Goal: Information Seeking & Learning: Find specific page/section

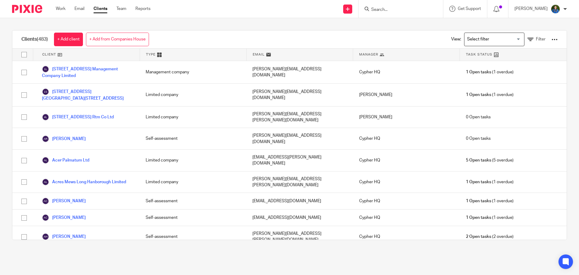
click at [410, 11] on input "Search" at bounding box center [398, 9] width 54 height 5
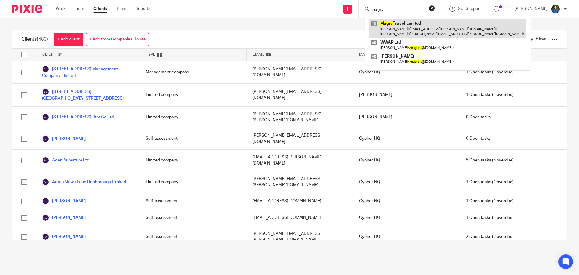
type input "magic"
click at [408, 20] on link at bounding box center [448, 28] width 157 height 19
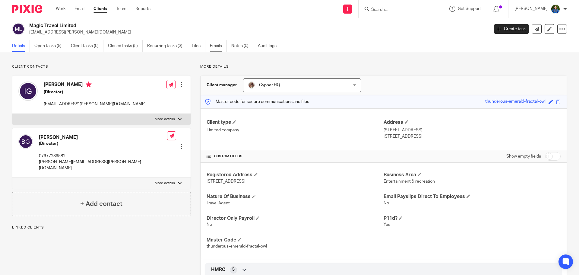
click at [217, 43] on link "Emails" at bounding box center [218, 46] width 17 height 12
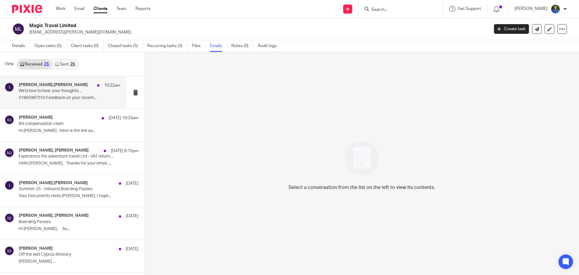
click at [29, 97] on p "01865987310 Feedback on your recent..." at bounding box center [70, 97] width 102 height 5
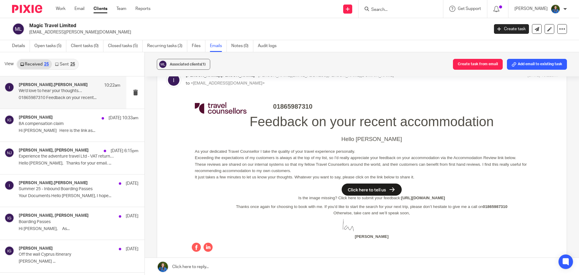
scroll to position [27, 0]
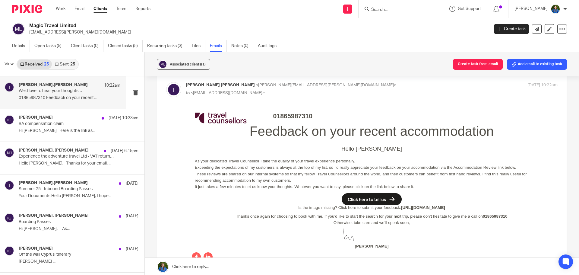
click at [61, 65] on link "Sent 25" at bounding box center [65, 64] width 26 height 10
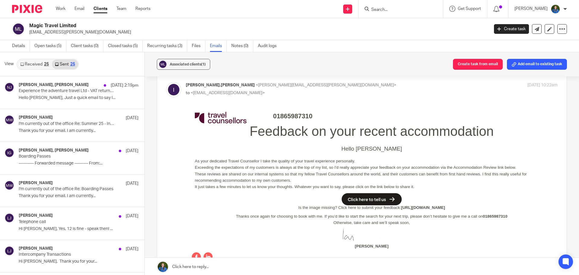
scroll to position [1, 0]
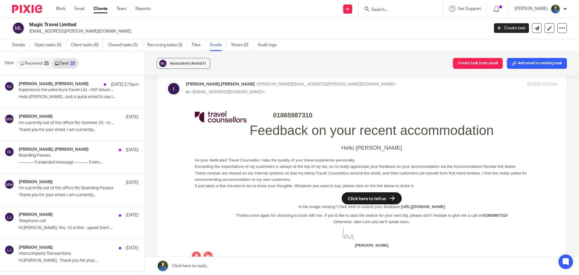
click at [395, 11] on input "Search" at bounding box center [398, 9] width 54 height 5
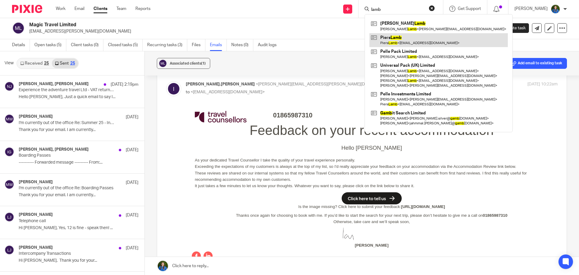
type input "lamb"
click at [404, 37] on link at bounding box center [439, 40] width 138 height 14
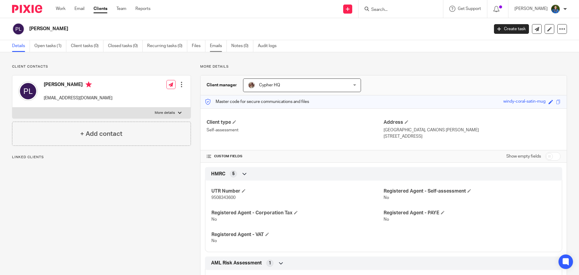
click at [219, 48] on link "Emails" at bounding box center [218, 46] width 17 height 12
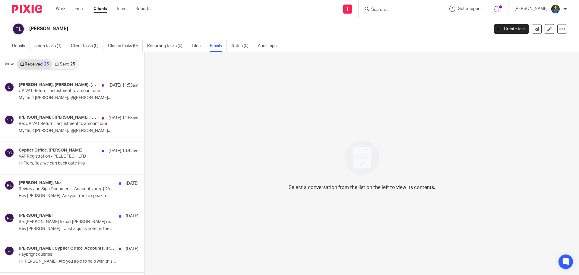
click at [390, 9] on input "Search" at bounding box center [398, 9] width 54 height 5
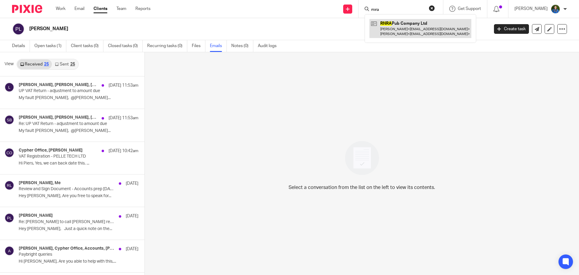
type input "rnra"
click at [397, 34] on link at bounding box center [421, 28] width 102 height 19
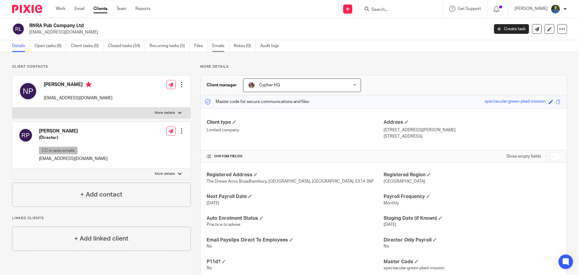
click at [213, 44] on link "Emails" at bounding box center [220, 46] width 17 height 12
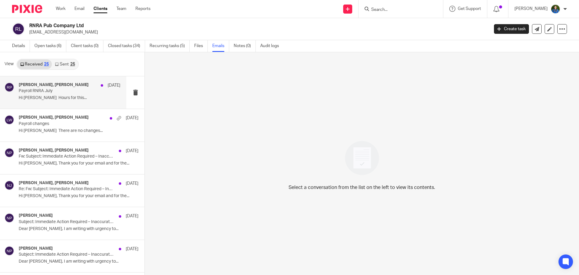
click at [38, 91] on p "Payroll RNRA July" at bounding box center [59, 90] width 81 height 5
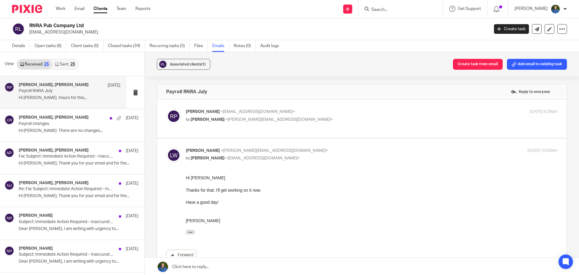
click at [295, 117] on p "to Louise Williams <louise@cypherhq.co.uk>" at bounding box center [310, 119] width 248 height 6
checkbox input "true"
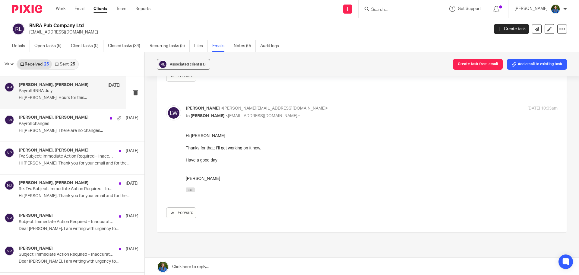
scroll to position [241, 0]
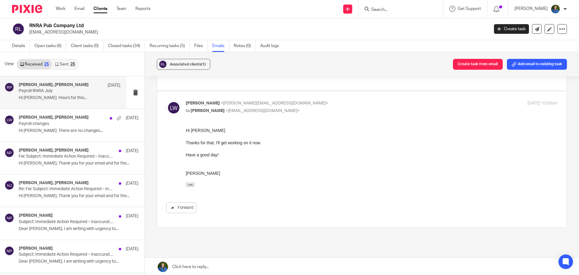
click at [62, 64] on link "Sent 25" at bounding box center [65, 64] width 26 height 10
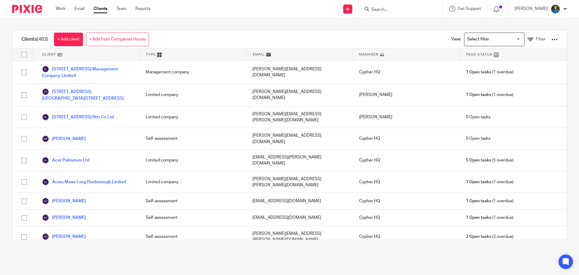
drag, startPoint x: 0, startPoint y: 0, endPoint x: 384, endPoint y: 8, distance: 383.8
click at [384, 8] on input "Search" at bounding box center [398, 9] width 54 height 5
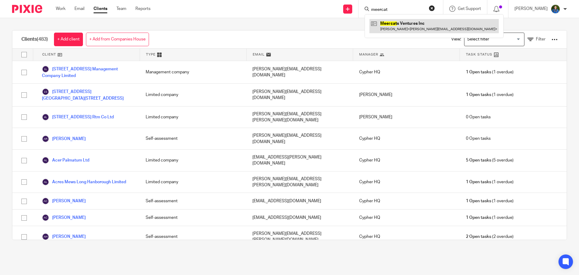
type input "meercat"
click at [391, 21] on link at bounding box center [434, 26] width 129 height 14
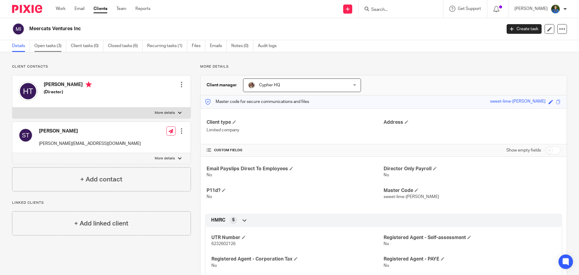
click at [50, 46] on link "Open tasks (3)" at bounding box center [50, 46] width 32 height 12
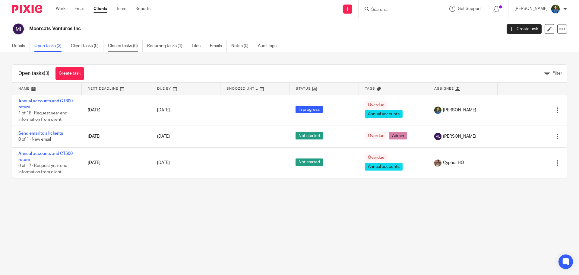
click at [126, 47] on link "Closed tasks (6)" at bounding box center [125, 46] width 35 height 12
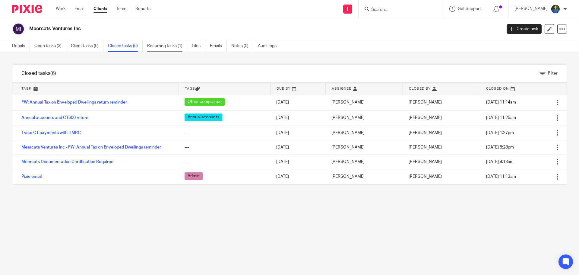
click at [179, 49] on link "Recurring tasks (1)" at bounding box center [167, 46] width 40 height 12
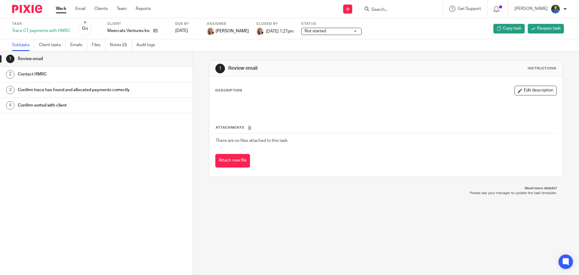
click at [75, 78] on h1 "Contact HMRC" at bounding box center [74, 74] width 113 height 9
click at [89, 94] on h1 "Confirm trace has found and allocated payments correctly" at bounding box center [74, 89] width 113 height 9
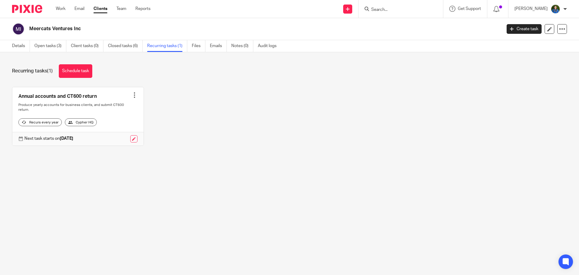
click at [193, 48] on link "Files" at bounding box center [199, 46] width 14 height 12
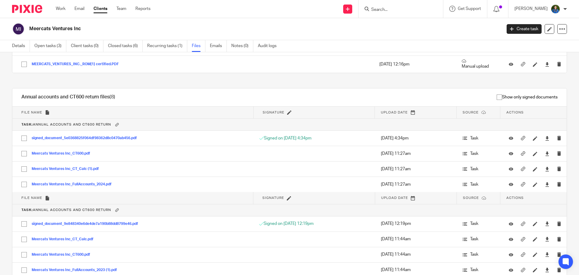
scroll to position [513, 0]
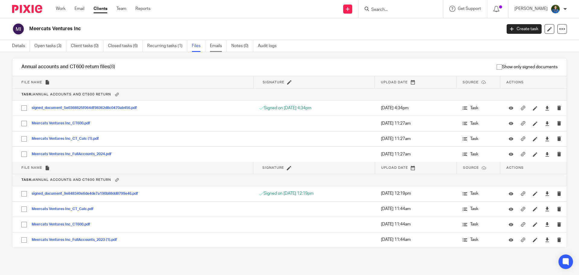
click at [212, 50] on link "Emails" at bounding box center [218, 46] width 17 height 12
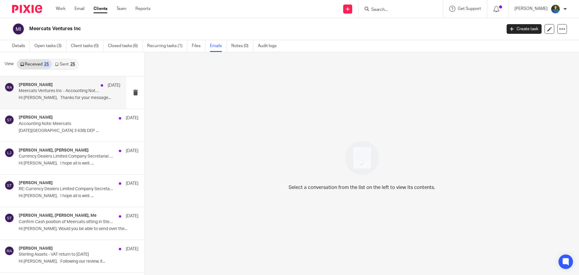
click at [52, 99] on p "Hi [PERSON_NAME], Thanks for your message..." at bounding box center [70, 97] width 102 height 5
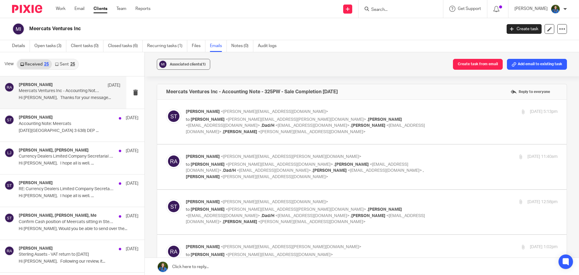
click at [290, 111] on p "[PERSON_NAME] <[PERSON_NAME][EMAIL_ADDRESS][DOMAIN_NAME]>" at bounding box center [310, 112] width 248 height 6
checkbox input "true"
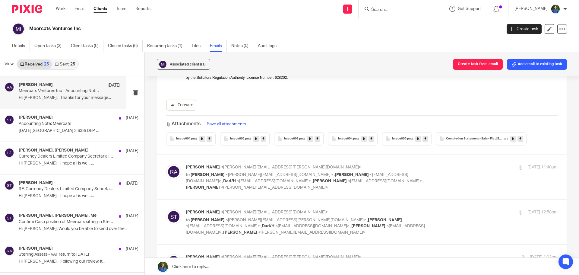
scroll to position [965, 0]
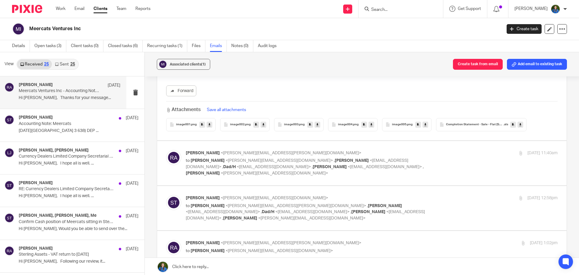
click at [287, 150] on p "[PERSON_NAME] <[PERSON_NAME][EMAIL_ADDRESS][PERSON_NAME][DOMAIN_NAME]>" at bounding box center [310, 153] width 248 height 6
checkbox input "true"
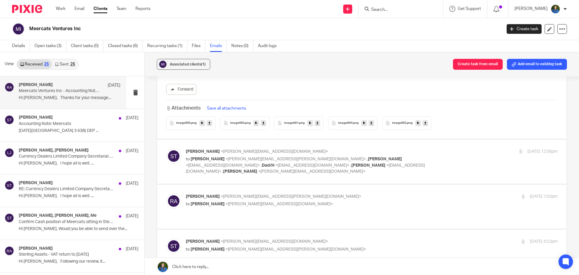
scroll to position [1267, 0]
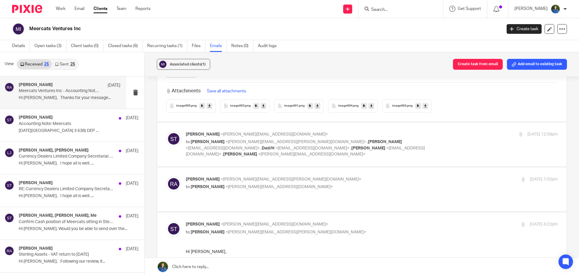
click at [401, 139] on p "to [PERSON_NAME] <[PERSON_NAME][EMAIL_ADDRESS][PERSON_NAME][DOMAIN_NAME]> , [PE…" at bounding box center [310, 148] width 248 height 19
checkbox input "true"
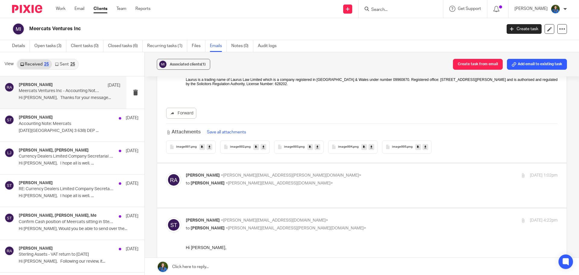
scroll to position [2624, 0]
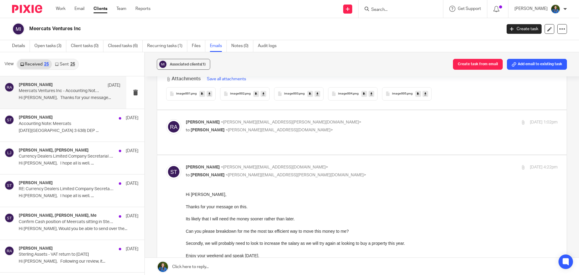
click at [285, 127] on p "to [PERSON_NAME] <[PERSON_NAME][EMAIL_ADDRESS][DOMAIN_NAME]>" at bounding box center [310, 130] width 248 height 6
checkbox input "true"
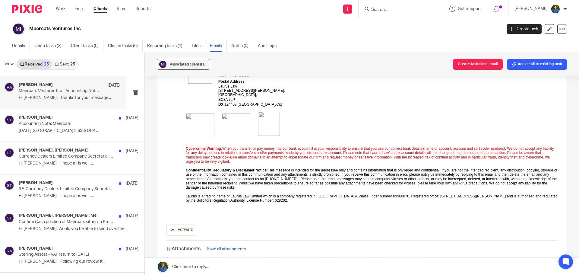
scroll to position [4549, 0]
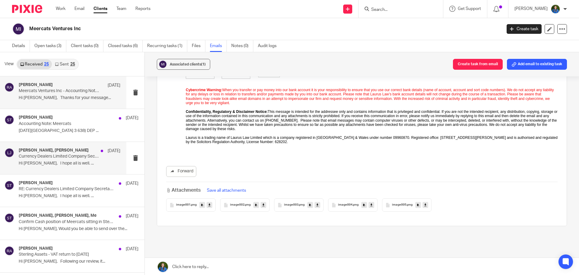
click at [41, 165] on p "Hi [PERSON_NAME], I hope all is well. ..." at bounding box center [70, 163] width 102 height 5
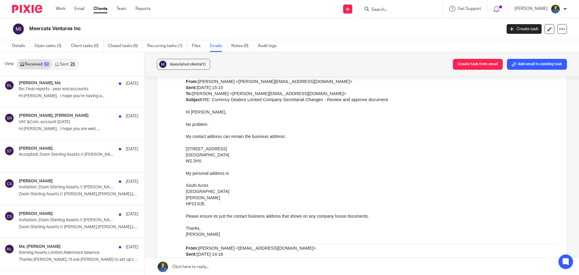
scroll to position [1430, 0]
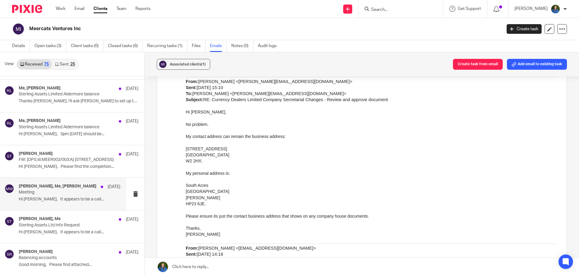
click at [54, 202] on div "[PERSON_NAME], Me, [PERSON_NAME] [DATE] Meeting Hi [PERSON_NAME], It appears to…" at bounding box center [70, 194] width 102 height 20
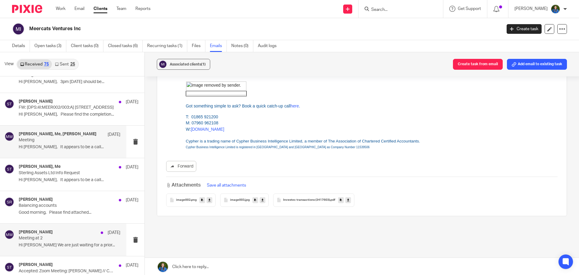
scroll to position [1550, 0]
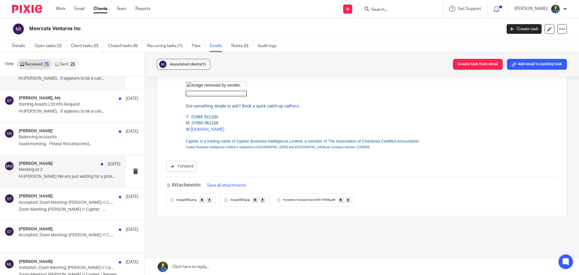
click at [60, 164] on div "[PERSON_NAME] [DATE]" at bounding box center [70, 164] width 102 height 6
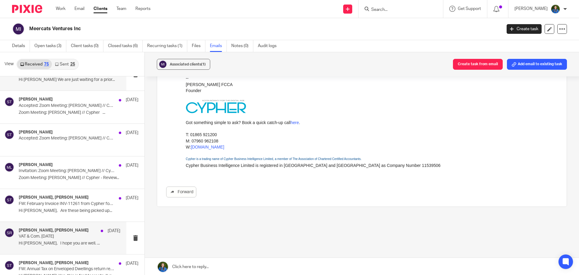
scroll to position [1671, 0]
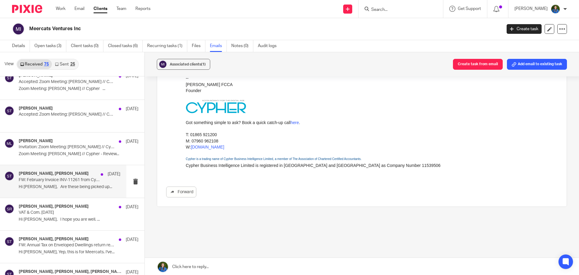
click at [55, 187] on p "Hi [PERSON_NAME], Are these being picked up..." at bounding box center [70, 186] width 102 height 5
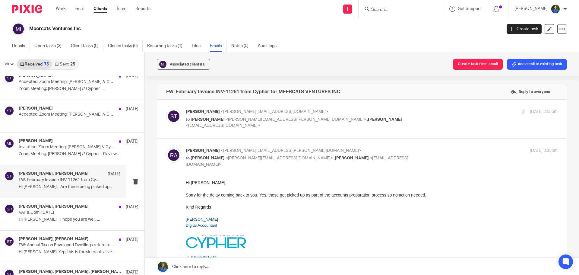
scroll to position [0, 0]
click at [309, 111] on p "[PERSON_NAME] <[PERSON_NAME][EMAIL_ADDRESS][DOMAIN_NAME]>" at bounding box center [310, 112] width 248 height 6
checkbox input "true"
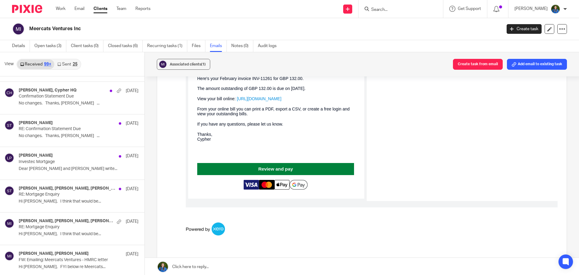
scroll to position [2869, 0]
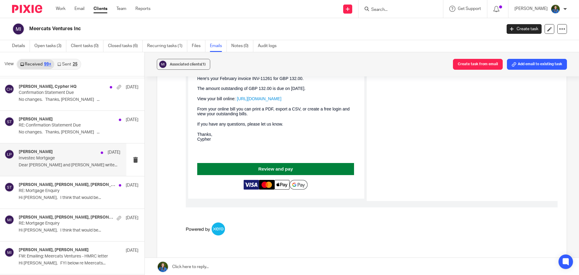
click at [53, 165] on p "Dear [PERSON_NAME] and [PERSON_NAME] write..." at bounding box center [70, 165] width 102 height 5
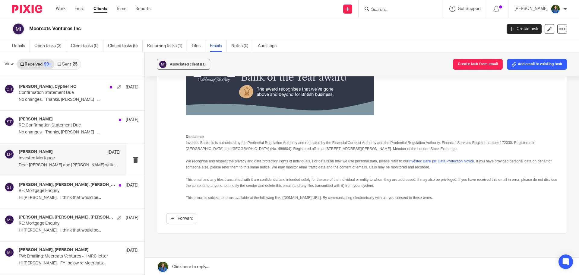
scroll to position [271, 0]
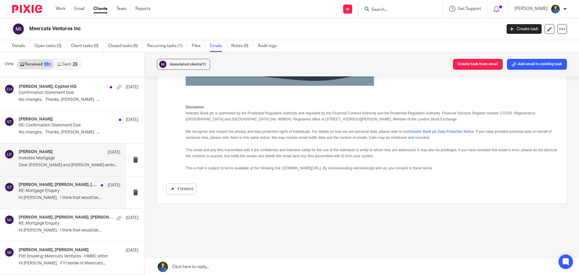
click at [51, 198] on p "Hi [PERSON_NAME], I think that would be..." at bounding box center [70, 197] width 102 height 5
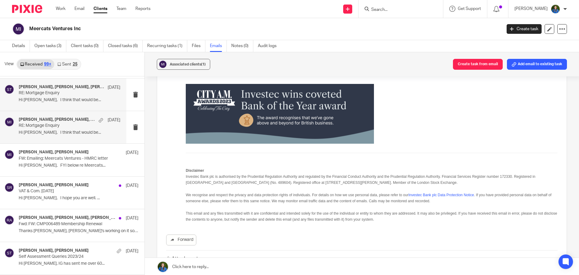
scroll to position [2990, 0]
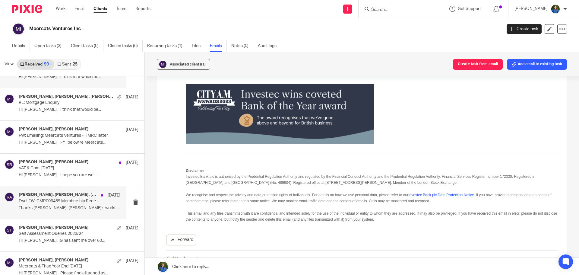
click at [48, 214] on div "[PERSON_NAME], [PERSON_NAME], [PERSON_NAME] [DATE] Fwd: FW: CMP006489 Membershi…" at bounding box center [63, 202] width 126 height 32
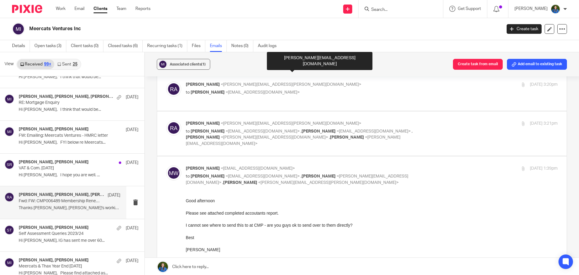
scroll to position [121, 0]
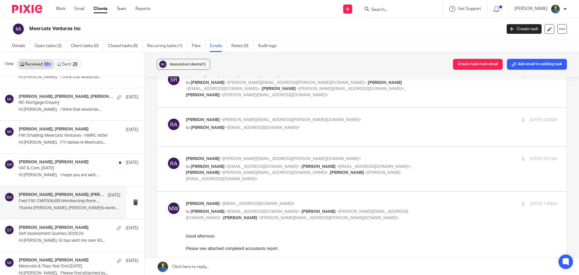
click at [240, 164] on span "<[EMAIL_ADDRESS][DOMAIN_NAME]>" at bounding box center [263, 166] width 74 height 4
checkbox input "true"
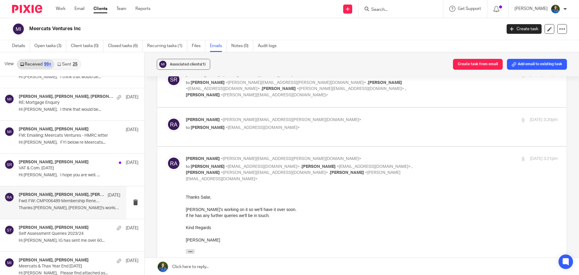
scroll to position [0, 0]
click at [252, 125] on span "<[EMAIL_ADDRESS][DOMAIN_NAME]>" at bounding box center [263, 127] width 74 height 4
checkbox input "true"
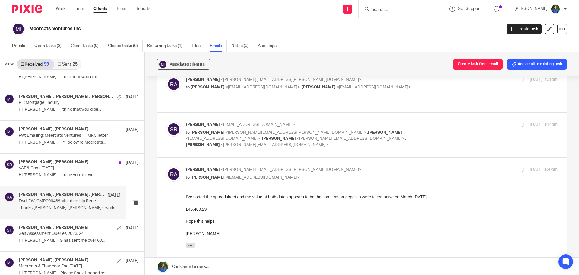
scroll to position [60, 0]
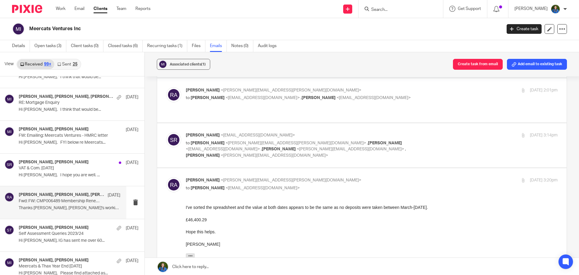
click at [238, 132] on p "[PERSON_NAME] <[EMAIL_ADDRESS][DOMAIN_NAME]>" at bounding box center [310, 135] width 248 height 6
checkbox input "true"
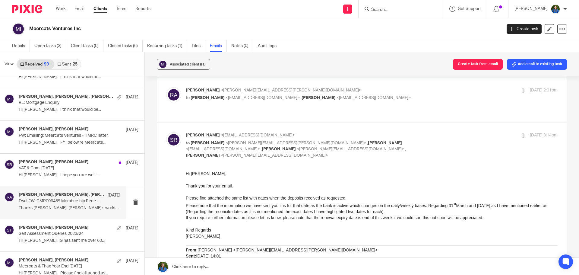
scroll to position [30, 0]
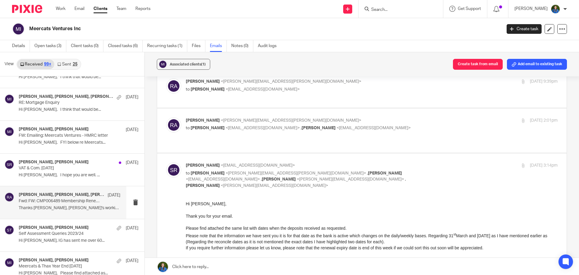
click at [236, 125] on p "to [PERSON_NAME] <[EMAIL_ADDRESS][DOMAIN_NAME]> , [PERSON_NAME] <[EMAIL_ADDRESS…" at bounding box center [310, 128] width 248 height 6
checkbox input "true"
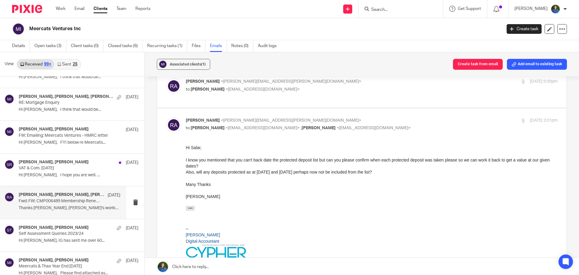
scroll to position [0, 0]
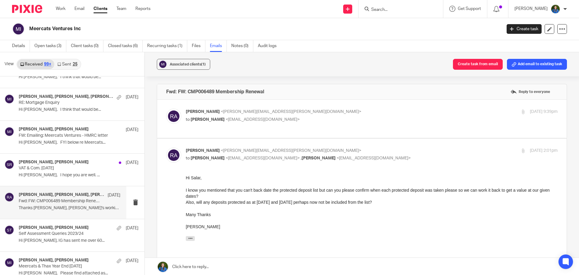
click at [230, 122] on p "to [PERSON_NAME] <[EMAIL_ADDRESS][DOMAIN_NAME]>" at bounding box center [310, 119] width 248 height 6
checkbox input "true"
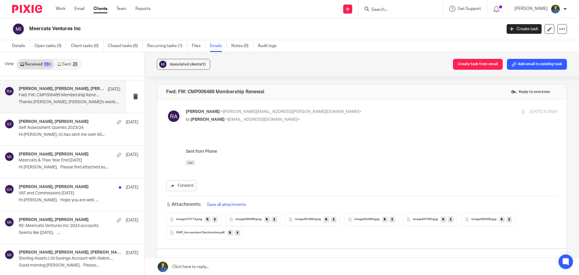
scroll to position [3111, 0]
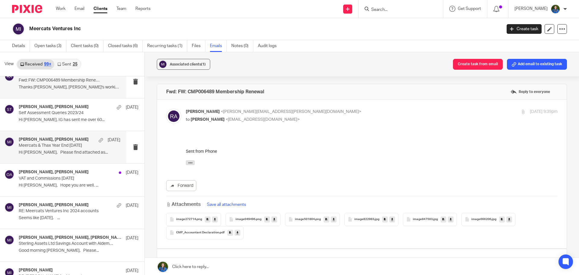
click at [69, 151] on p "Hi [PERSON_NAME], Please find attached as..." at bounding box center [70, 152] width 102 height 5
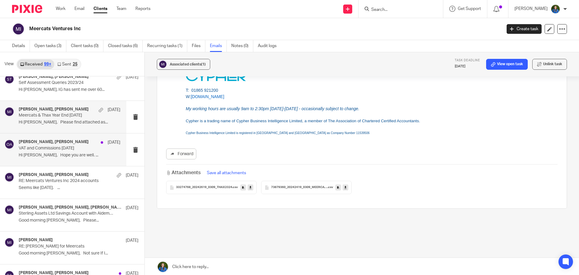
scroll to position [3171, 0]
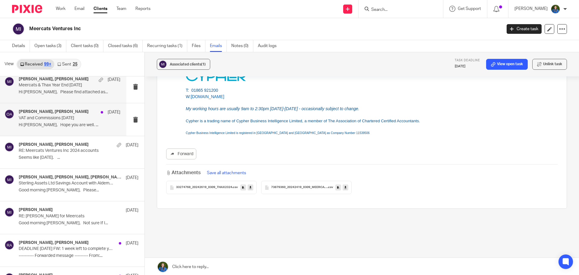
click at [43, 192] on p "Good morning [PERSON_NAME], Please..." at bounding box center [79, 190] width 120 height 5
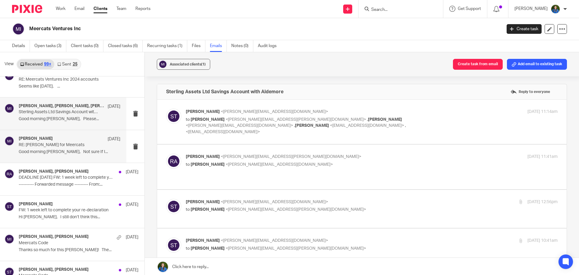
scroll to position [3262, 0]
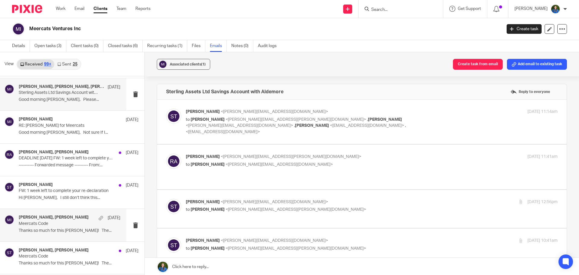
click at [61, 221] on p "Meercats Code" at bounding box center [59, 223] width 81 height 5
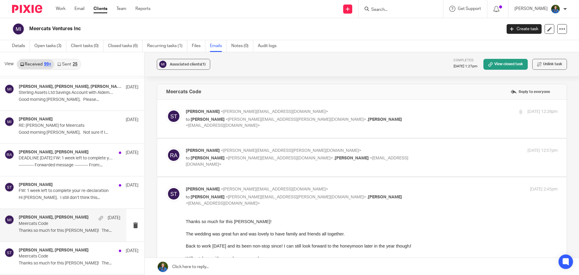
scroll to position [0, 0]
click at [247, 120] on span "<[PERSON_NAME][EMAIL_ADDRESS][PERSON_NAME][DOMAIN_NAME]>" at bounding box center [296, 119] width 141 height 4
checkbox input "true"
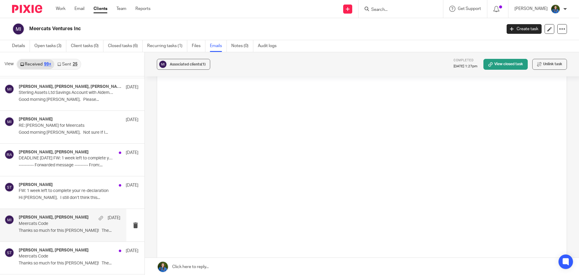
scroll to position [573, 0]
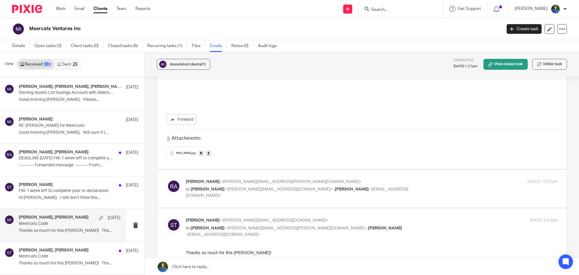
click at [345, 189] on p "to [PERSON_NAME] <[PERSON_NAME][EMAIL_ADDRESS][DOMAIN_NAME]> , [PERSON_NAME] <[…" at bounding box center [310, 192] width 248 height 12
checkbox input "true"
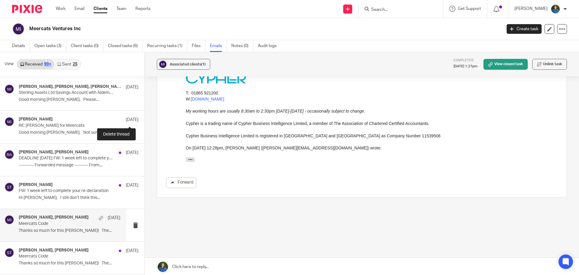
scroll to position [3412, 0]
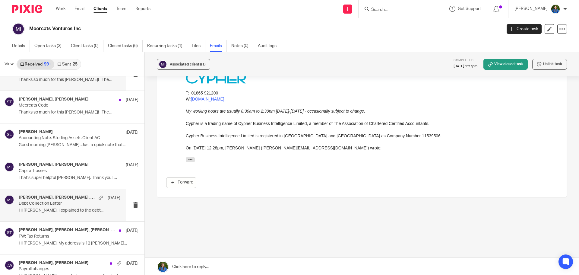
click at [54, 207] on div "[PERSON_NAME], [PERSON_NAME], [PERSON_NAME], [PERSON_NAME] [DATE] Debt Colllect…" at bounding box center [70, 205] width 102 height 20
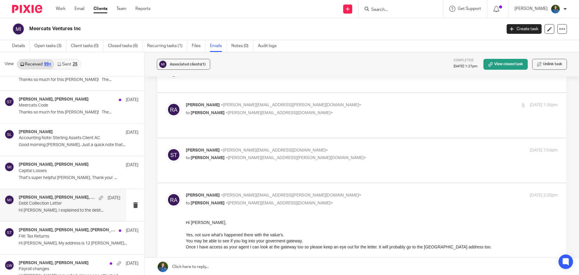
scroll to position [450, 0]
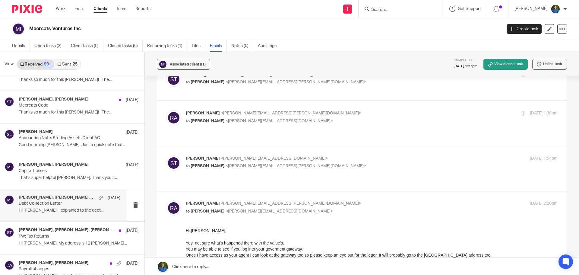
click at [259, 163] on p "to [PERSON_NAME] <[PERSON_NAME][EMAIL_ADDRESS][PERSON_NAME][DOMAIN_NAME]>" at bounding box center [310, 166] width 248 height 6
checkbox input "true"
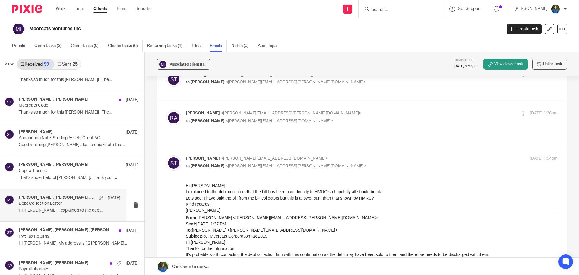
scroll to position [0, 0]
click at [288, 118] on p "to [PERSON_NAME] <[PERSON_NAME][EMAIL_ADDRESS][DOMAIN_NAME]>" at bounding box center [310, 121] width 248 height 6
checkbox input "true"
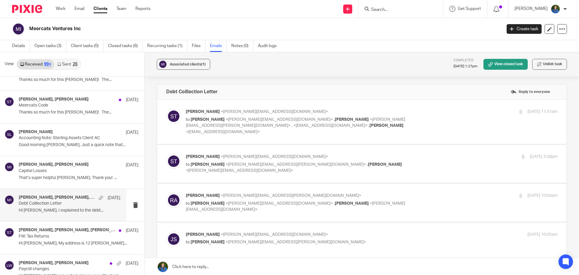
click at [242, 130] on span "<[EMAIL_ADDRESS][DOMAIN_NAME]>" at bounding box center [223, 132] width 74 height 4
checkbox input "true"
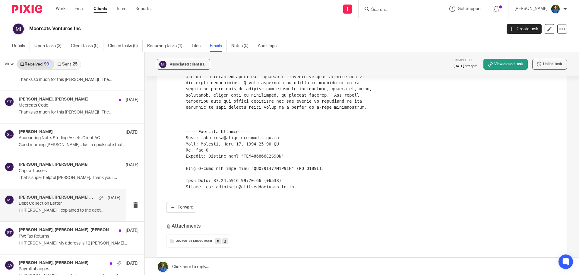
scroll to position [362, 0]
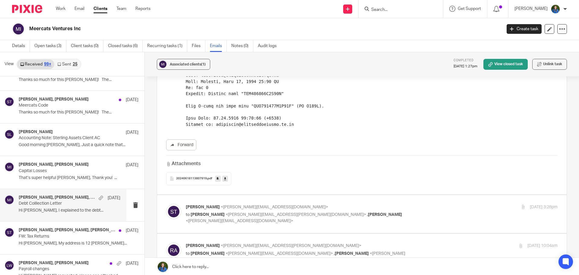
click at [226, 176] on link at bounding box center [225, 179] width 6 height 6
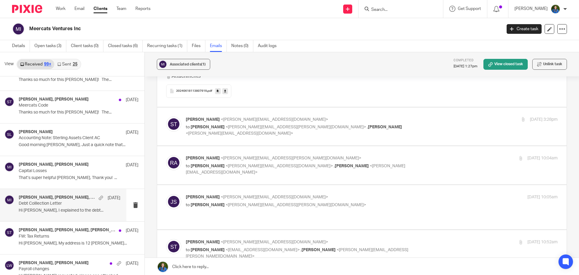
scroll to position [452, 0]
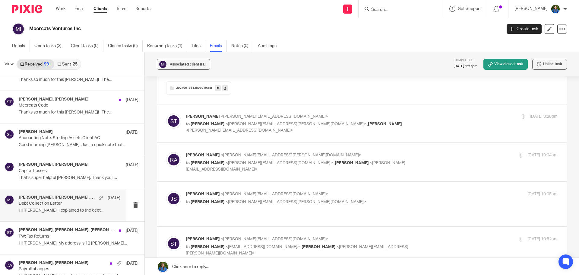
click at [245, 121] on p "to [PERSON_NAME] <[PERSON_NAME][EMAIL_ADDRESS][PERSON_NAME][DOMAIN_NAME]> , [PE…" at bounding box center [310, 127] width 248 height 12
checkbox input "true"
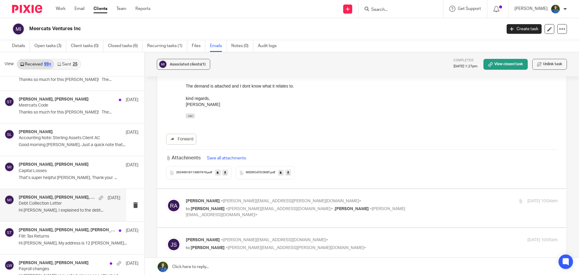
scroll to position [543, 0]
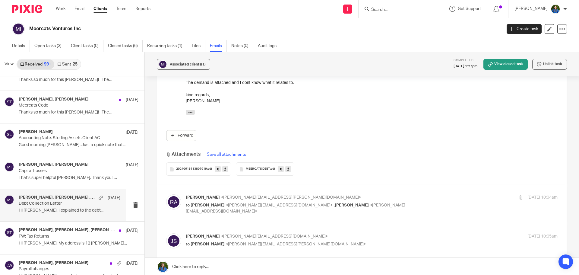
click at [347, 194] on p "[PERSON_NAME] <[PERSON_NAME][EMAIL_ADDRESS][PERSON_NAME][DOMAIN_NAME]>" at bounding box center [310, 197] width 248 height 6
checkbox input "true"
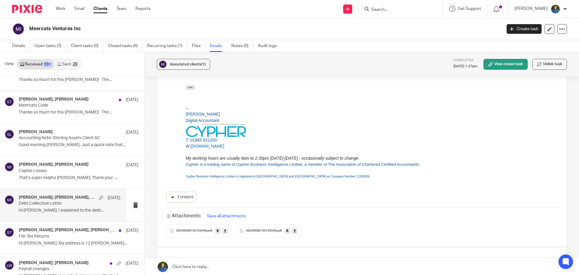
scroll to position [814, 0]
click at [294, 227] on icon at bounding box center [295, 229] width 2 height 5
click at [225, 227] on icon at bounding box center [225, 229] width 2 height 5
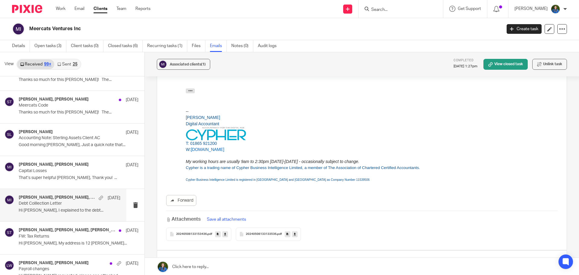
scroll to position [845, 0]
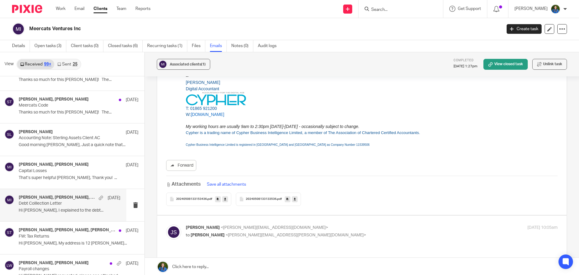
click at [225, 197] on icon at bounding box center [225, 199] width 2 height 5
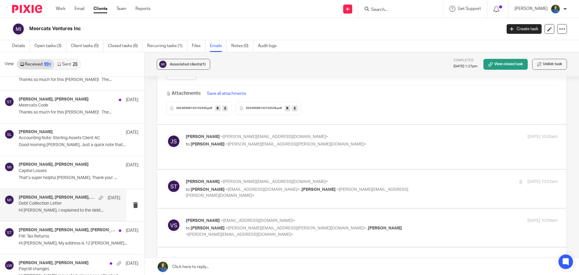
scroll to position [935, 0]
click at [274, 134] on div "[PERSON_NAME] <[PERSON_NAME][EMAIL_ADDRESS][DOMAIN_NAME]> to [PERSON_NAME] <[PE…" at bounding box center [310, 141] width 248 height 14
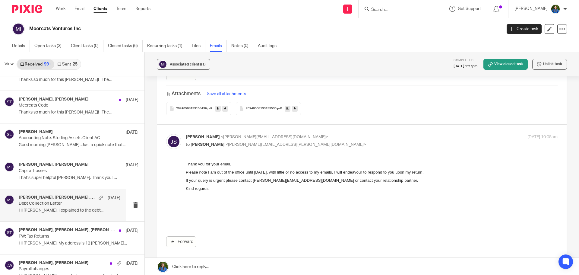
scroll to position [0, 0]
click at [319, 126] on label at bounding box center [362, 196] width 410 height 142
click at [166, 134] on input "checkbox" at bounding box center [166, 134] width 0 height 0
checkbox input "false"
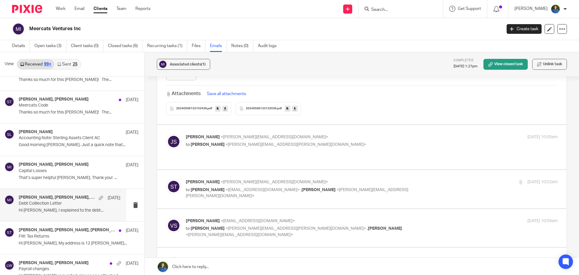
click at [284, 179] on div "[PERSON_NAME] <[PERSON_NAME][EMAIL_ADDRESS][DOMAIN_NAME]> to [PERSON_NAME] <[EM…" at bounding box center [310, 189] width 248 height 20
checkbox input "true"
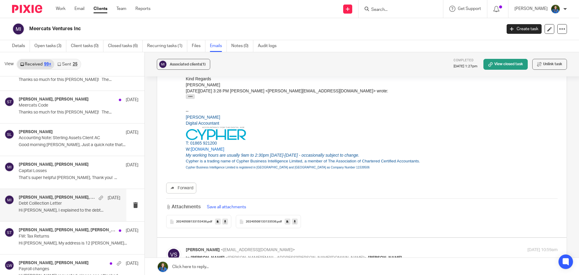
scroll to position [1297, 0]
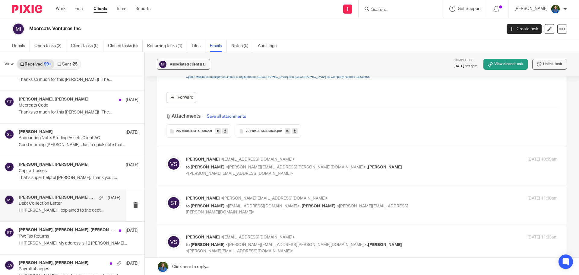
click at [233, 156] on div "[PERSON_NAME] <[EMAIL_ADDRESS][DOMAIN_NAME]> to [PERSON_NAME] <[PERSON_NAME][EM…" at bounding box center [310, 166] width 248 height 20
checkbox input "true"
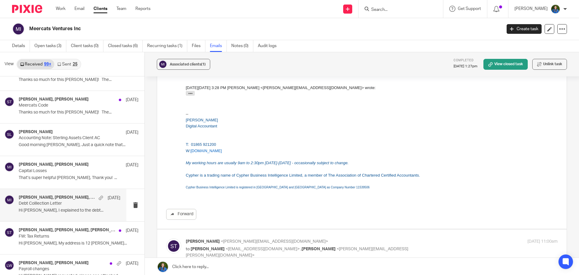
scroll to position [1749, 0]
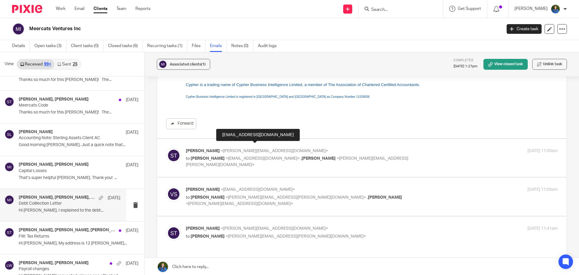
click at [228, 156] on span "<[EMAIL_ADDRESS][DOMAIN_NAME]>" at bounding box center [263, 158] width 74 height 4
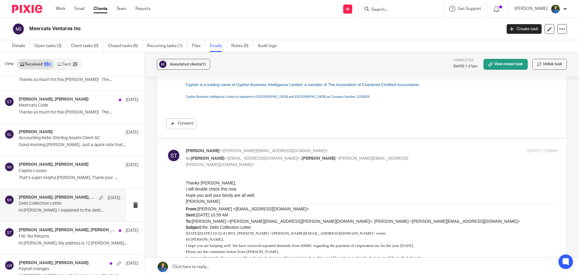
scroll to position [0, 0]
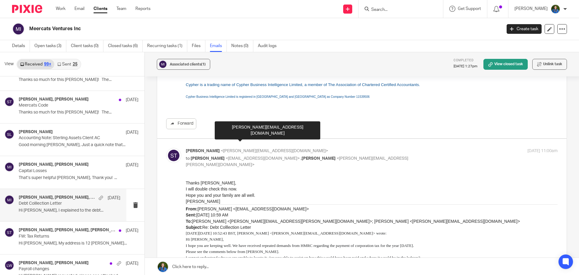
click at [250, 149] on span "<[PERSON_NAME][EMAIL_ADDRESS][DOMAIN_NAME]>" at bounding box center [274, 151] width 107 height 4
checkbox input "false"
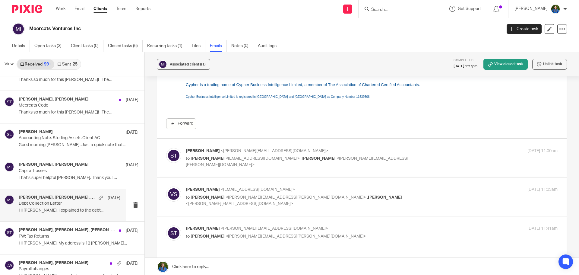
click at [229, 187] on span "<[EMAIL_ADDRESS][DOMAIN_NAME]>" at bounding box center [258, 189] width 74 height 4
checkbox input "true"
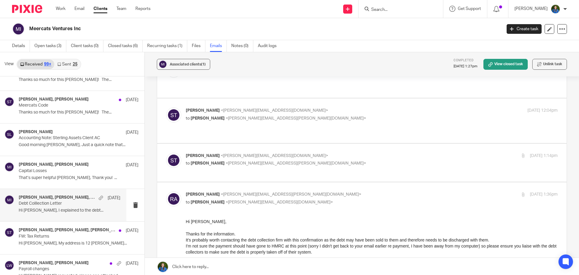
scroll to position [2443, 0]
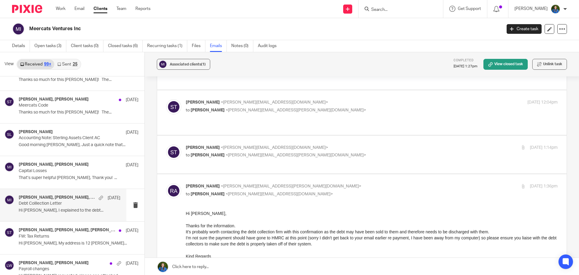
click at [339, 99] on div "[PERSON_NAME] <[PERSON_NAME][EMAIL_ADDRESS][DOMAIN_NAME]> to [PERSON_NAME] <[PE…" at bounding box center [362, 112] width 392 height 26
click at [335, 107] on p "to [PERSON_NAME] <[PERSON_NAME][EMAIL_ADDRESS][PERSON_NAME][DOMAIN_NAME]>" at bounding box center [310, 110] width 248 height 6
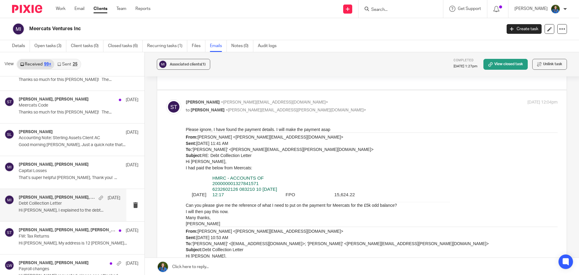
scroll to position [0, 0]
drag, startPoint x: 334, startPoint y: 91, endPoint x: 163, endPoint y: 119, distance: 173.4
click at [166, 99] on input "checkbox" at bounding box center [166, 99] width 0 height 0
checkbox input "false"
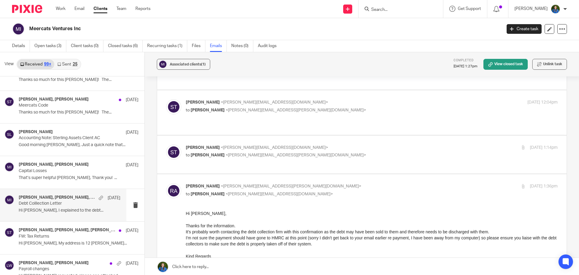
click at [193, 145] on span "[PERSON_NAME]" at bounding box center [203, 147] width 34 height 4
checkbox input "true"
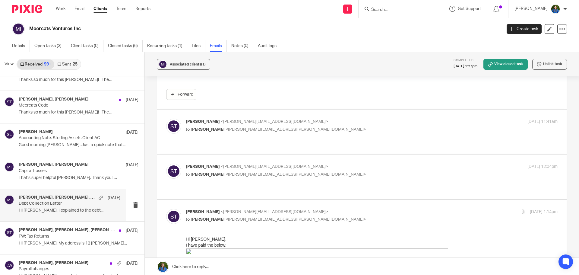
scroll to position [2383, 0]
click at [216, 173] on span "[PERSON_NAME]" at bounding box center [208, 175] width 34 height 4
checkbox input "true"
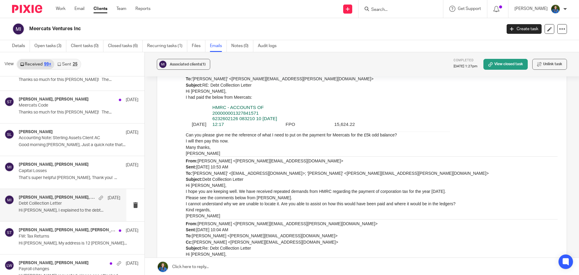
scroll to position [3197, 0]
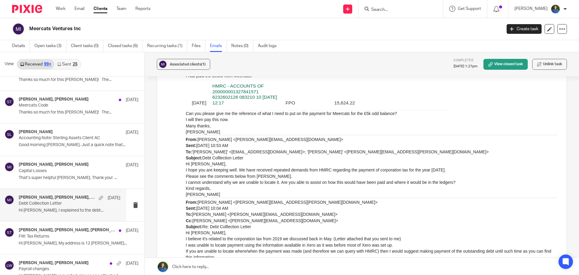
drag, startPoint x: 173, startPoint y: 208, endPoint x: 162, endPoint y: 197, distance: 15.6
click at [162, 197] on label at bounding box center [362, 120] width 410 height 685
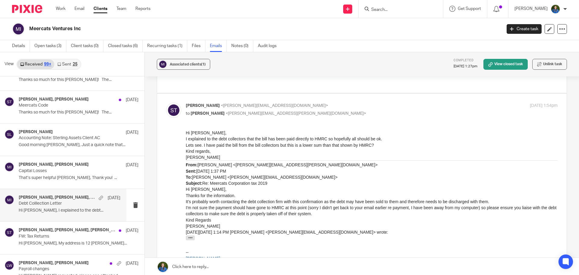
scroll to position [2796, 0]
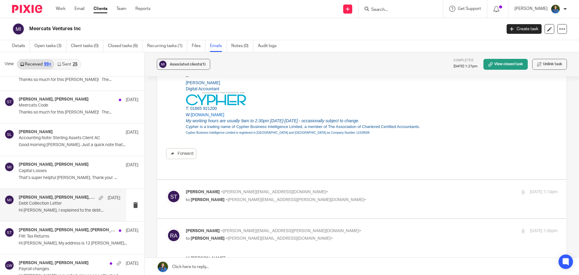
click at [170, 189] on img at bounding box center [173, 196] width 15 height 15
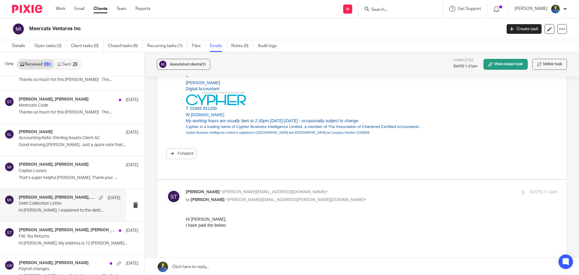
scroll to position [0, 0]
click at [170, 189] on img at bounding box center [173, 196] width 15 height 15
checkbox input "false"
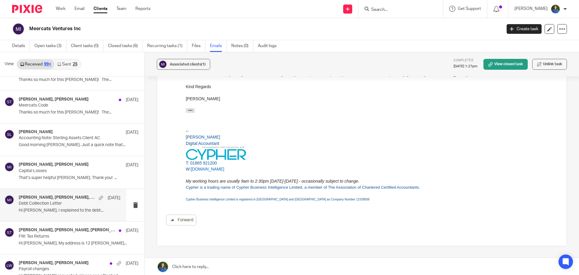
scroll to position [3543, 0]
